Goal: Transaction & Acquisition: Purchase product/service

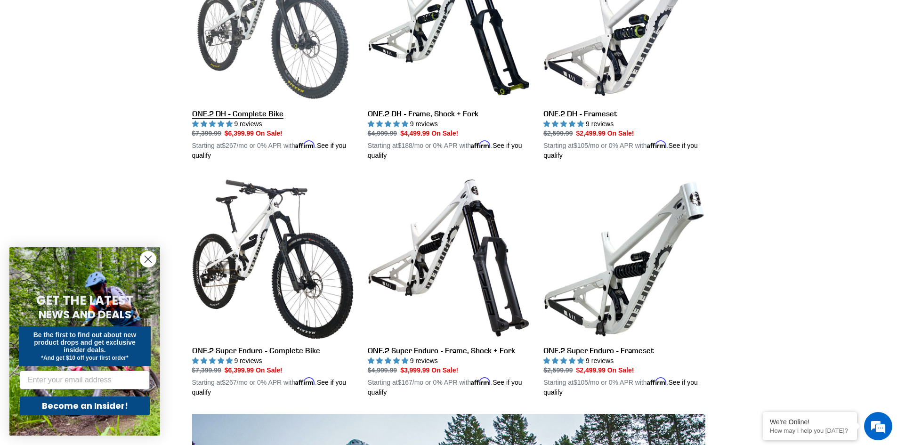
scroll to position [377, 0]
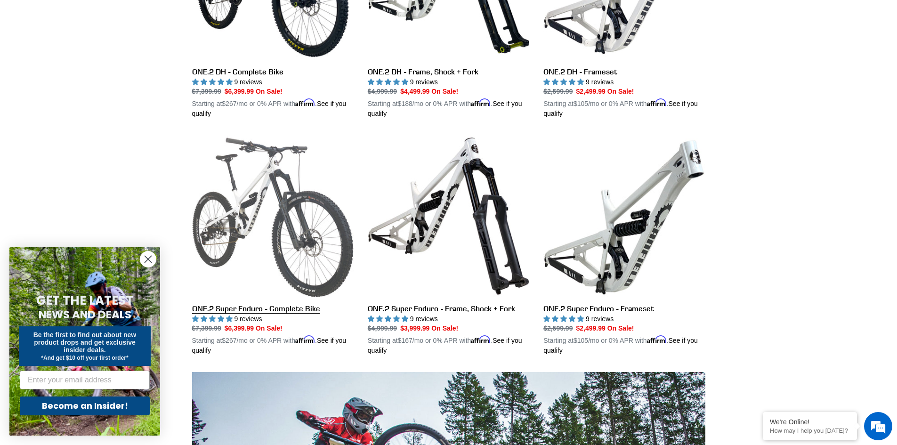
click at [245, 203] on link "ONE.2 Super Enduro - Complete Bike" at bounding box center [272, 245] width 161 height 220
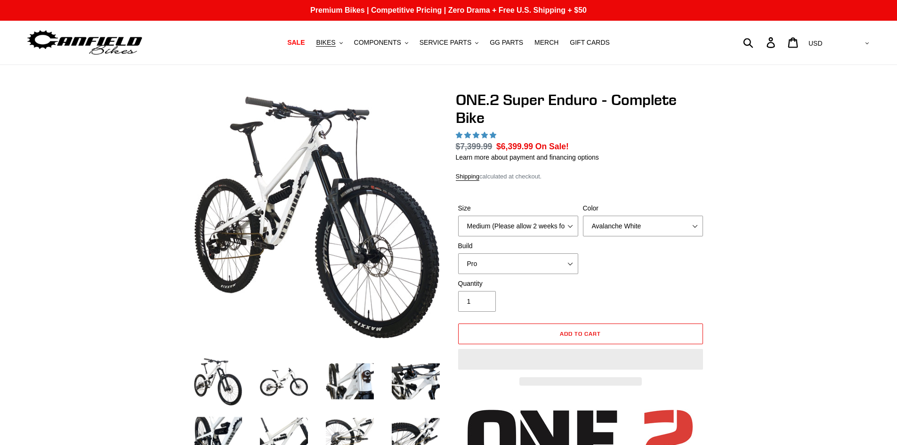
select select "highest-rating"
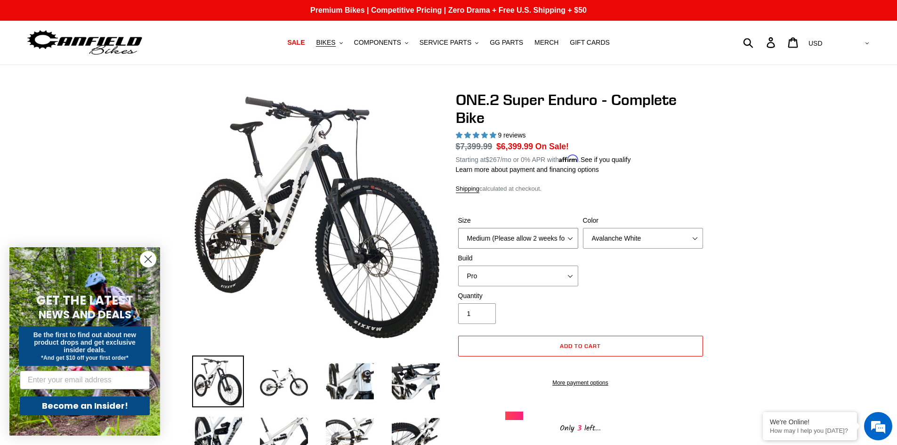
click at [569, 240] on select "Medium (Please allow 2 weeks for delivery) Large (Sold Out)" at bounding box center [518, 238] width 120 height 21
select select "Large (Sold Out)"
click at [458, 228] on select "Medium (Please allow 2 weeks for delivery) Large (Sold Out)" at bounding box center [518, 238] width 120 height 21
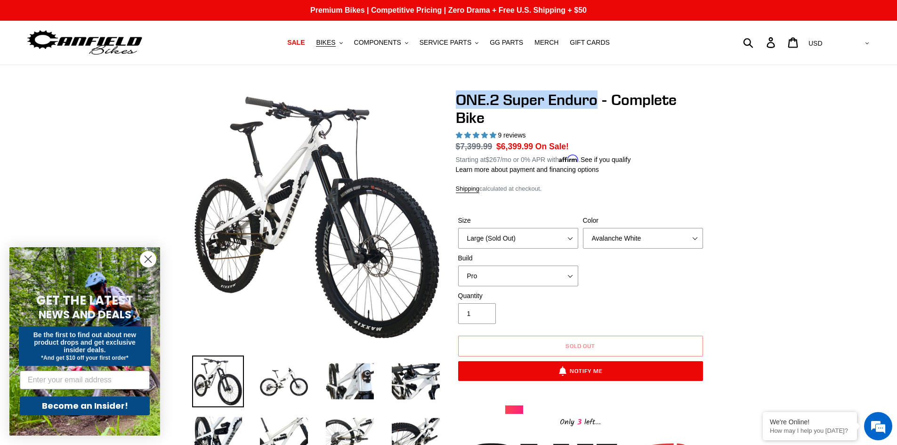
drag, startPoint x: 596, startPoint y: 101, endPoint x: 453, endPoint y: 106, distance: 142.7
copy h1 "ONE.2 Super Enduro"
